Goal: Find contact information: Find contact information

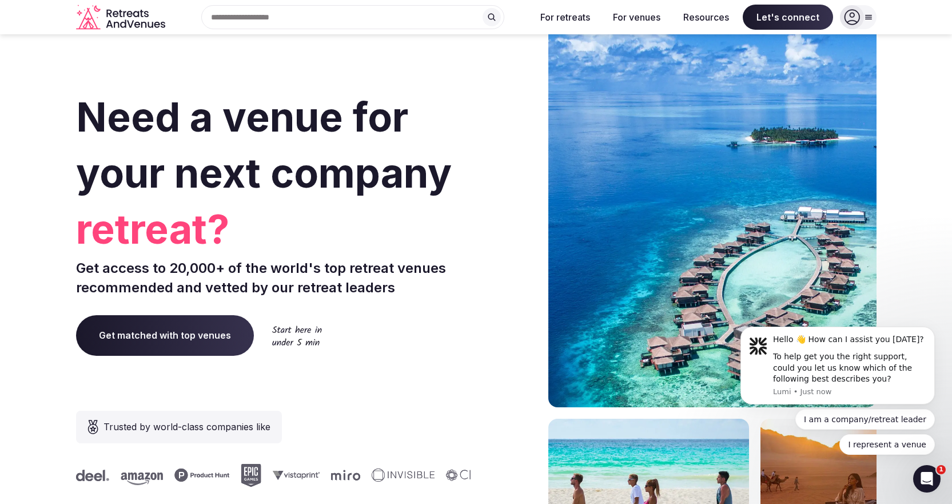
click at [876, 12] on div "Search Popular Destinations Toscana, Italy Riviera Maya, Mexico Indonesia, Bali…" at bounding box center [476, 17] width 952 height 34
click at [857, 16] on icon at bounding box center [852, 17] width 16 height 16
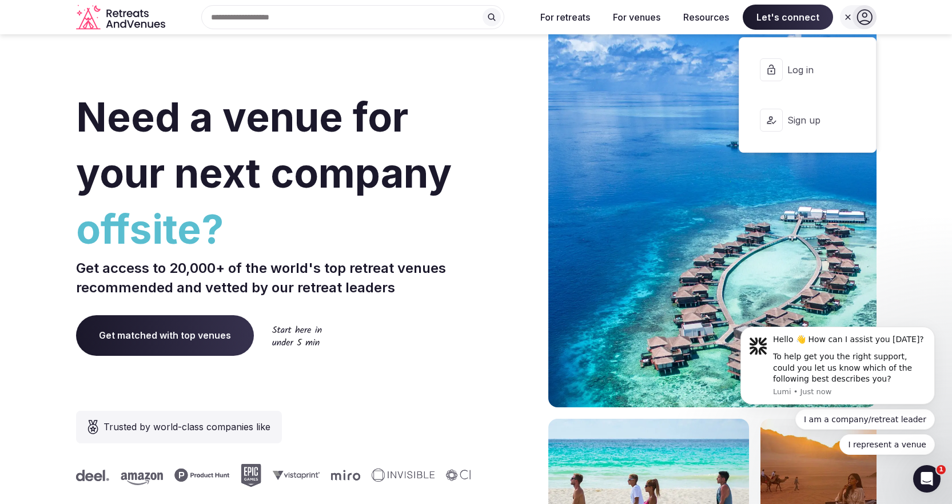
click at [920, 134] on section "Need a venue for your next company offsite? Get access to 20,000+ of the world'…" at bounding box center [476, 342] width 952 height 689
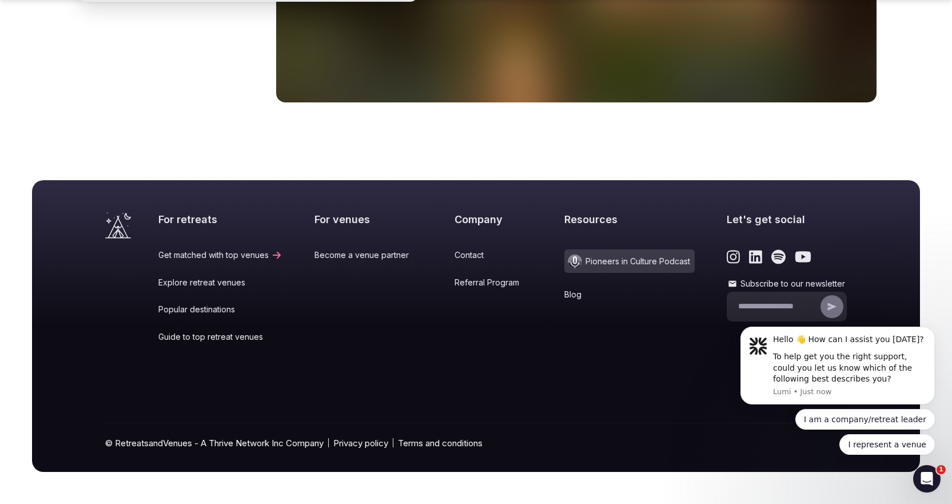
scroll to position [4725, 0]
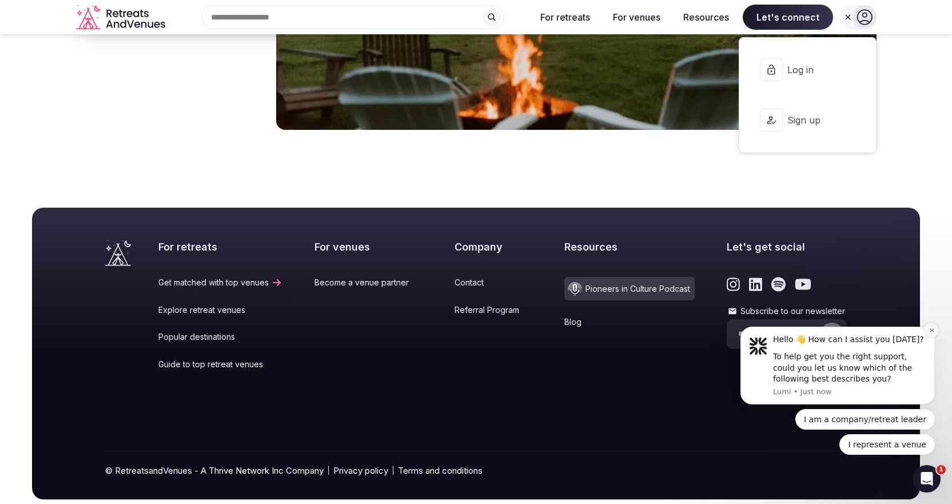
click at [932, 331] on icon "Dismiss notification" at bounding box center [931, 330] width 4 height 4
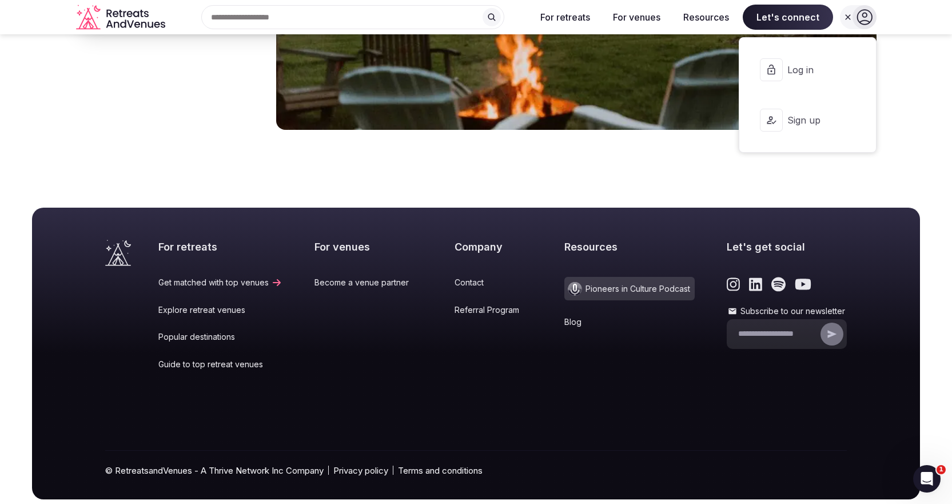
click at [456, 277] on link "Contact" at bounding box center [493, 282] width 78 height 11
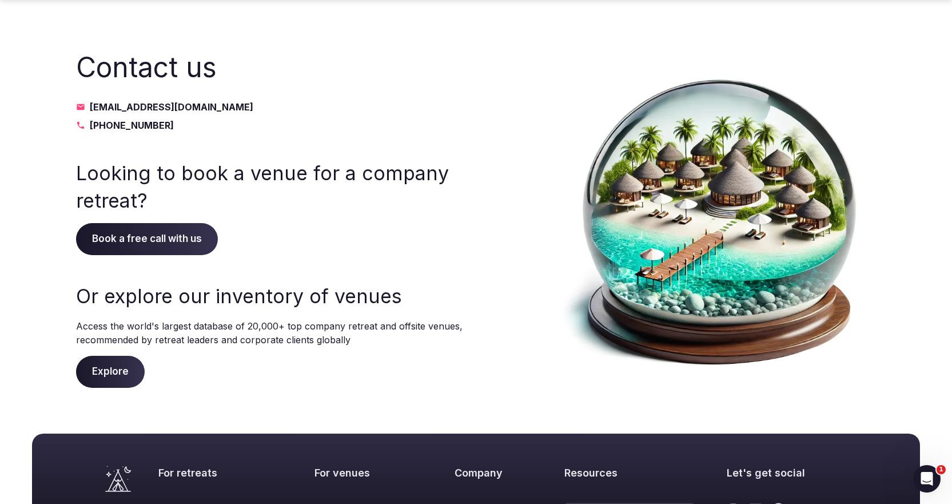
scroll to position [253, 0]
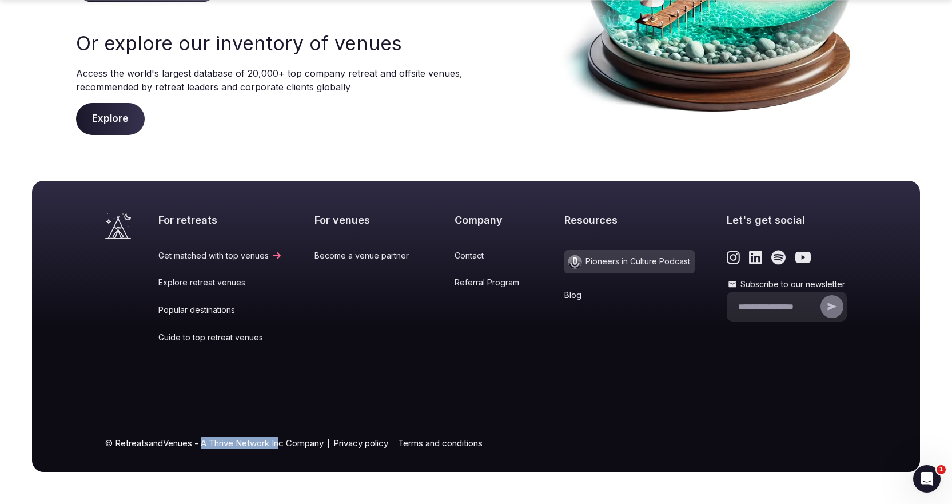
drag, startPoint x: 206, startPoint y: 445, endPoint x: 283, endPoint y: 446, distance: 77.2
click at [283, 446] on div "© RetreatsandVenues - A Thrive Network Inc Company Privacy policy Terms and con…" at bounding box center [475, 447] width 741 height 49
drag, startPoint x: 289, startPoint y: 445, endPoint x: 203, endPoint y: 448, distance: 85.2
click at [203, 448] on div "© RetreatsandVenues - A Thrive Network Inc Company Privacy policy Terms and con…" at bounding box center [475, 447] width 741 height 49
copy div "A Thrive Network Inc"
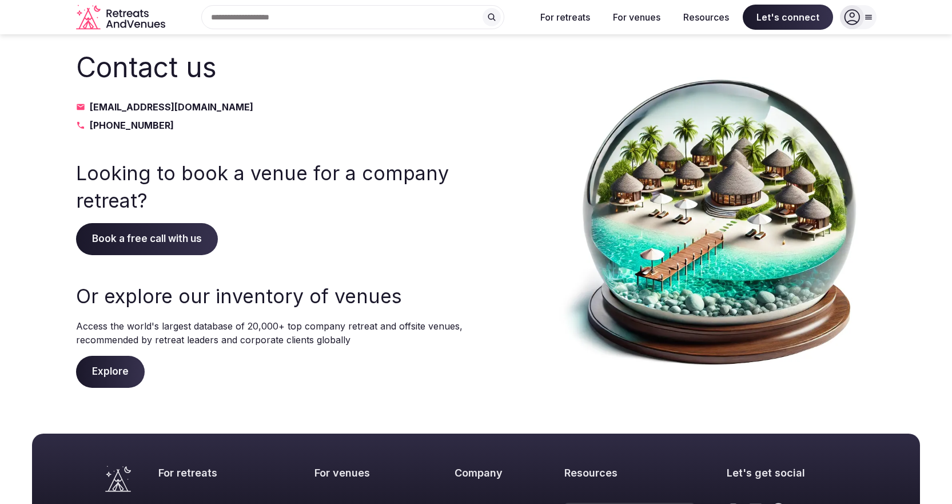
drag, startPoint x: 258, startPoint y: 74, endPoint x: 254, endPoint y: 57, distance: 17.1
click at [258, 74] on h2 "Contact us" at bounding box center [270, 67] width 389 height 38
